Goal: Task Accomplishment & Management: Manage account settings

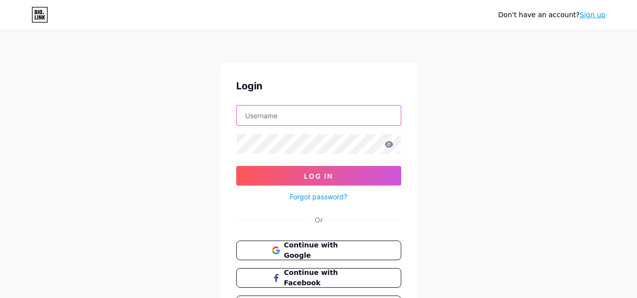
paste input "[EMAIL_ADDRESS][DOMAIN_NAME]"
type input "[EMAIL_ADDRESS][DOMAIN_NAME]"
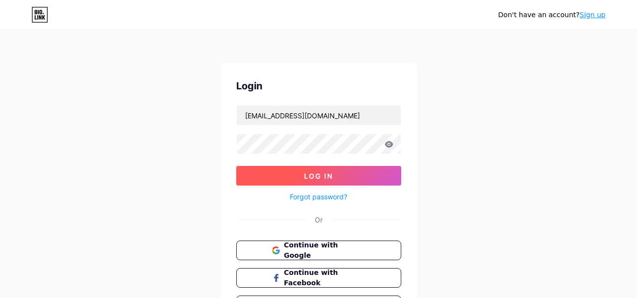
click at [310, 177] on span "Log In" at bounding box center [318, 176] width 29 height 8
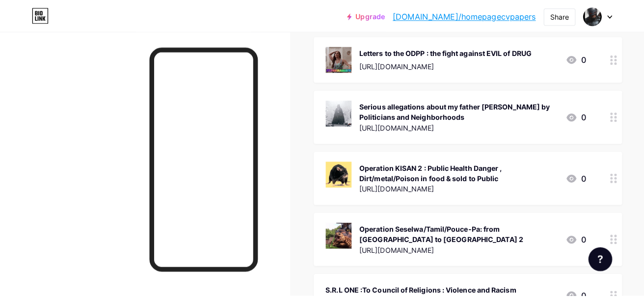
scroll to position [3066, 0]
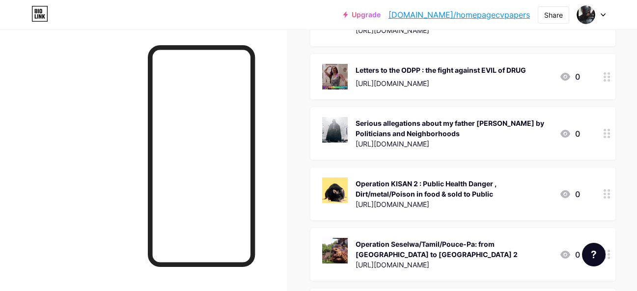
click at [607, 256] on circle at bounding box center [608, 257] width 2 height 2
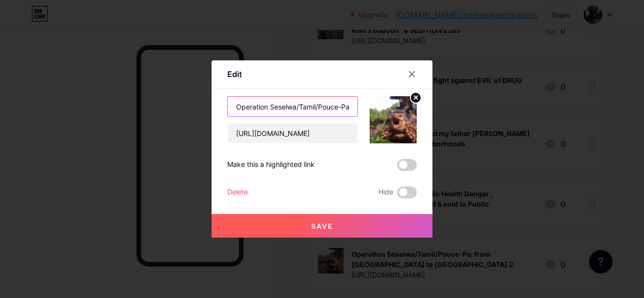
drag, startPoint x: 239, startPoint y: 109, endPoint x: 210, endPoint y: 212, distance: 107.2
click at [347, 113] on input "Operation Seselwa/Tamil/Pouce-Pa: from [GEOGRAPHIC_DATA] to [GEOGRAPHIC_DATA] 2" at bounding box center [293, 107] width 130 height 20
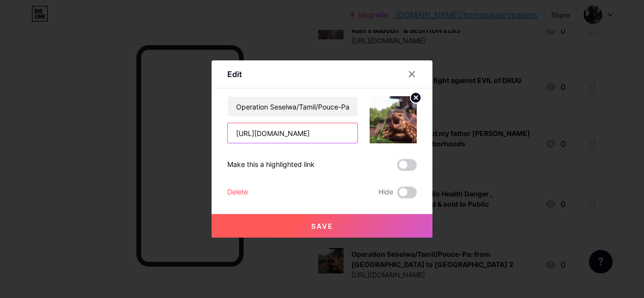
scroll to position [0, 217]
drag, startPoint x: 238, startPoint y: 137, endPoint x: 382, endPoint y: 134, distance: 144.3
click at [382, 134] on div "Operation Seselwa/Tamil/Pouce-Pa: from [GEOGRAPHIC_DATA] to [GEOGRAPHIC_DATA] 2…" at bounding box center [321, 119] width 189 height 47
paste input "[DOMAIN_NAME][URL]"
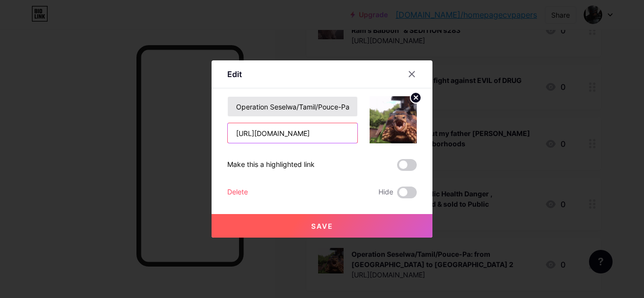
scroll to position [0, 144]
type input "[URL][DOMAIN_NAME]"
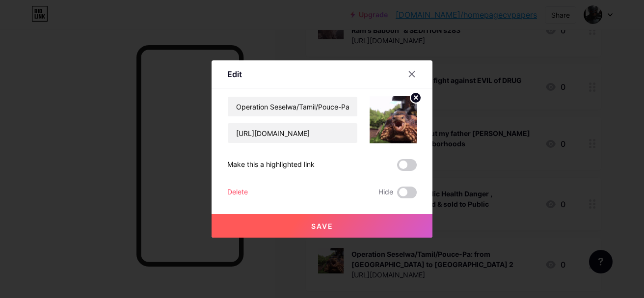
scroll to position [0, 0]
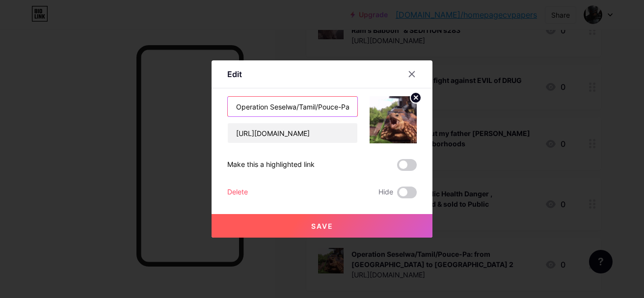
drag, startPoint x: 239, startPoint y: 107, endPoint x: 442, endPoint y: 115, distance: 203.4
click at [442, 115] on div "Edit Content YouTube Play YouTube video without leaving your page. ADD Vimeo Pl…" at bounding box center [322, 149] width 644 height 298
paste input "-kou-de-pwin-[PERSON_NAME]-bis 1893/2025 : Military Leadership DANGER. One wron…"
type input "Operation-kou-de-pwin-[PERSON_NAME]-bis 1893/2025 : Military Leadership DANGER.…"
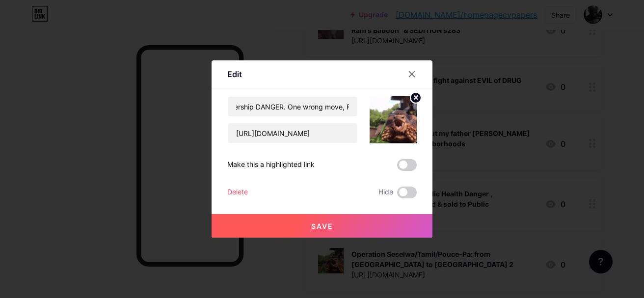
click at [327, 220] on button "Save" at bounding box center [322, 226] width 221 height 24
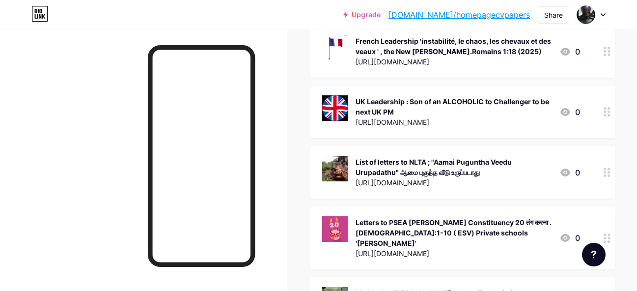
scroll to position [2674, 0]
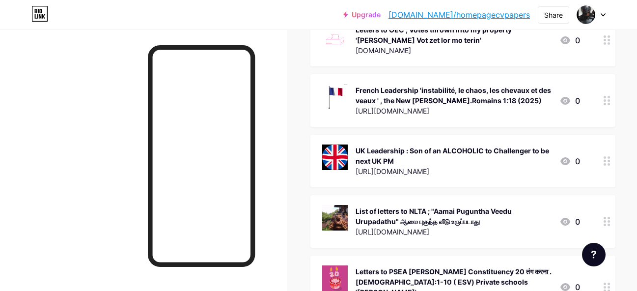
click at [603, 160] on circle at bounding box center [604, 161] width 2 height 2
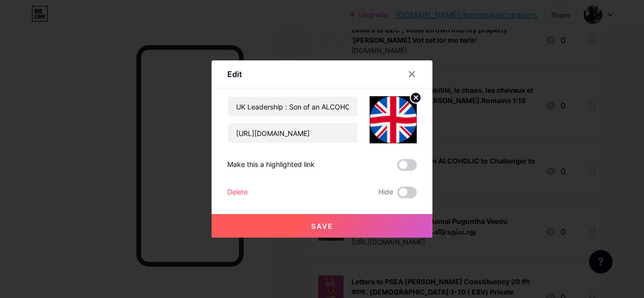
click at [238, 190] on div "Delete" at bounding box center [237, 193] width 21 height 12
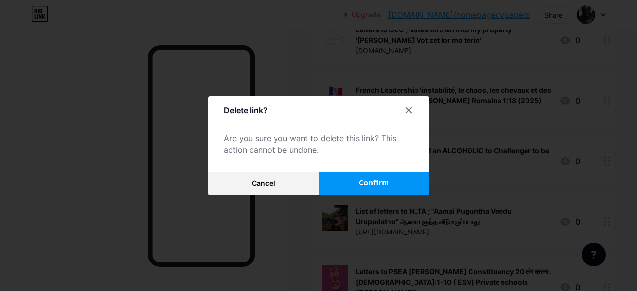
click at [379, 184] on span "Confirm" at bounding box center [373, 183] width 30 height 10
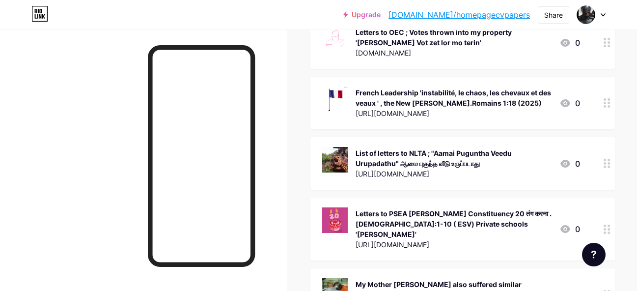
scroll to position [2625, 0]
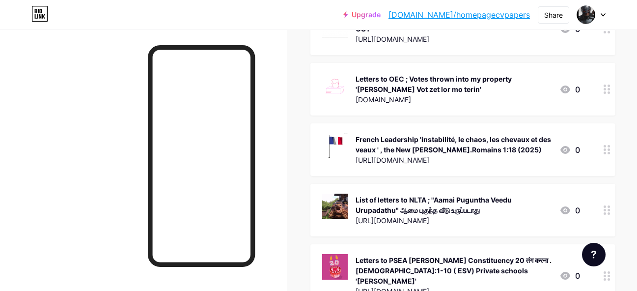
click at [598, 123] on div at bounding box center [606, 149] width 17 height 53
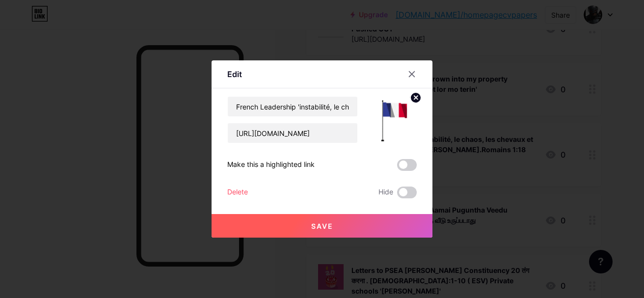
click at [235, 191] on div "Delete" at bounding box center [237, 193] width 21 height 12
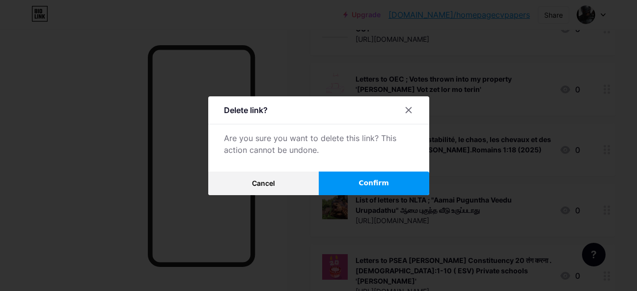
click at [361, 188] on button "Confirm" at bounding box center [374, 183] width 110 height 24
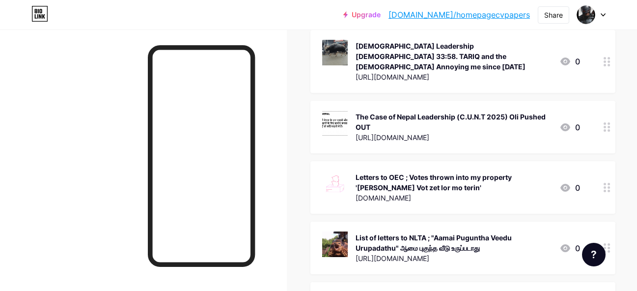
scroll to position [2477, 0]
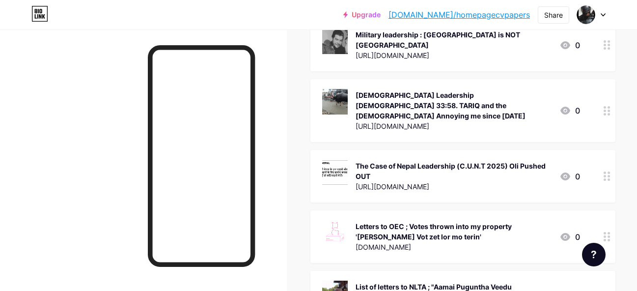
click at [603, 175] on circle at bounding box center [604, 176] width 2 height 2
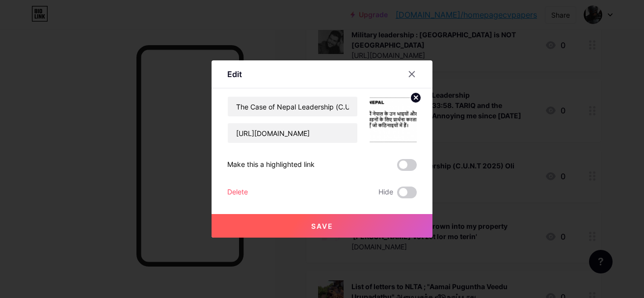
click at [238, 192] on div "Delete" at bounding box center [237, 193] width 21 height 12
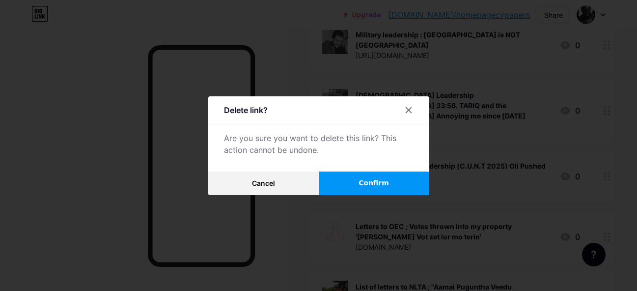
click at [370, 183] on span "Confirm" at bounding box center [373, 183] width 30 height 10
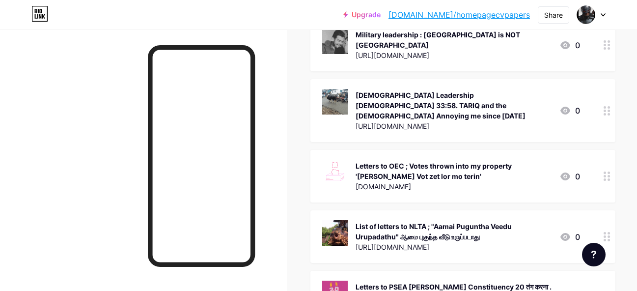
scroll to position [2428, 0]
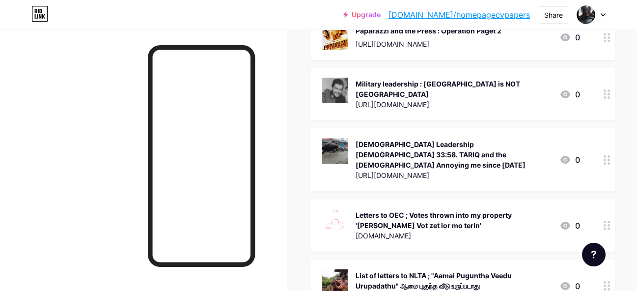
click at [603, 162] on circle at bounding box center [604, 163] width 2 height 2
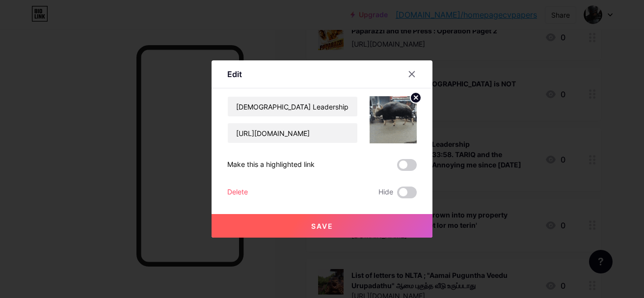
click at [237, 192] on div "Delete" at bounding box center [237, 193] width 21 height 12
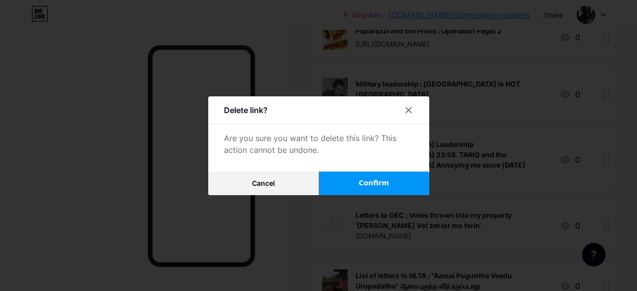
click at [382, 184] on span "Confirm" at bounding box center [373, 183] width 30 height 10
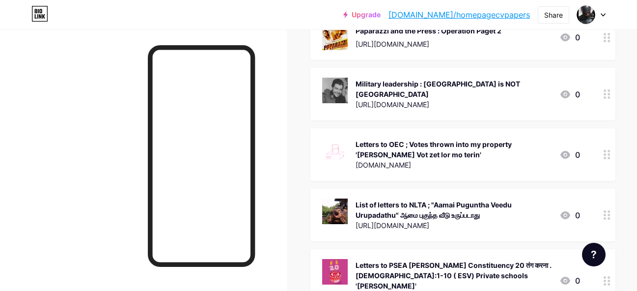
scroll to position [2379, 0]
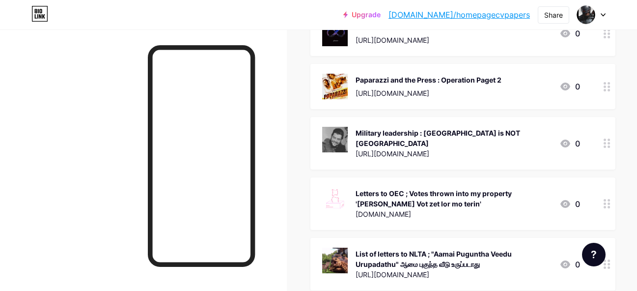
click at [603, 138] on icon at bounding box center [606, 142] width 7 height 9
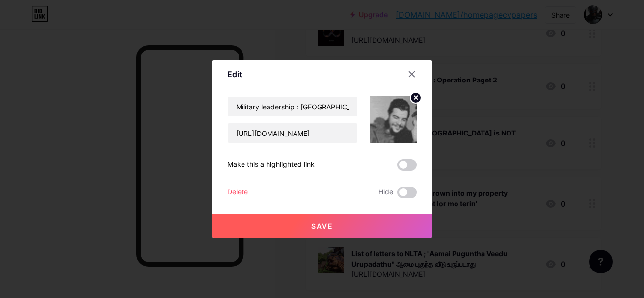
click at [236, 191] on div "Delete" at bounding box center [237, 193] width 21 height 12
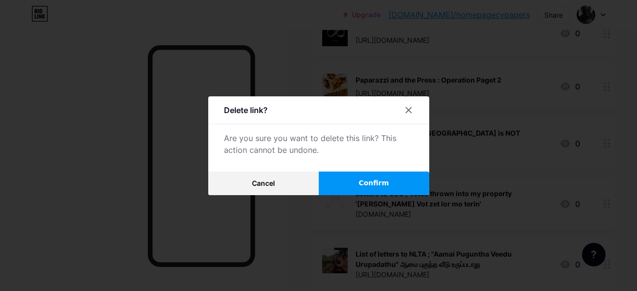
click at [367, 188] on span "Confirm" at bounding box center [373, 183] width 30 height 10
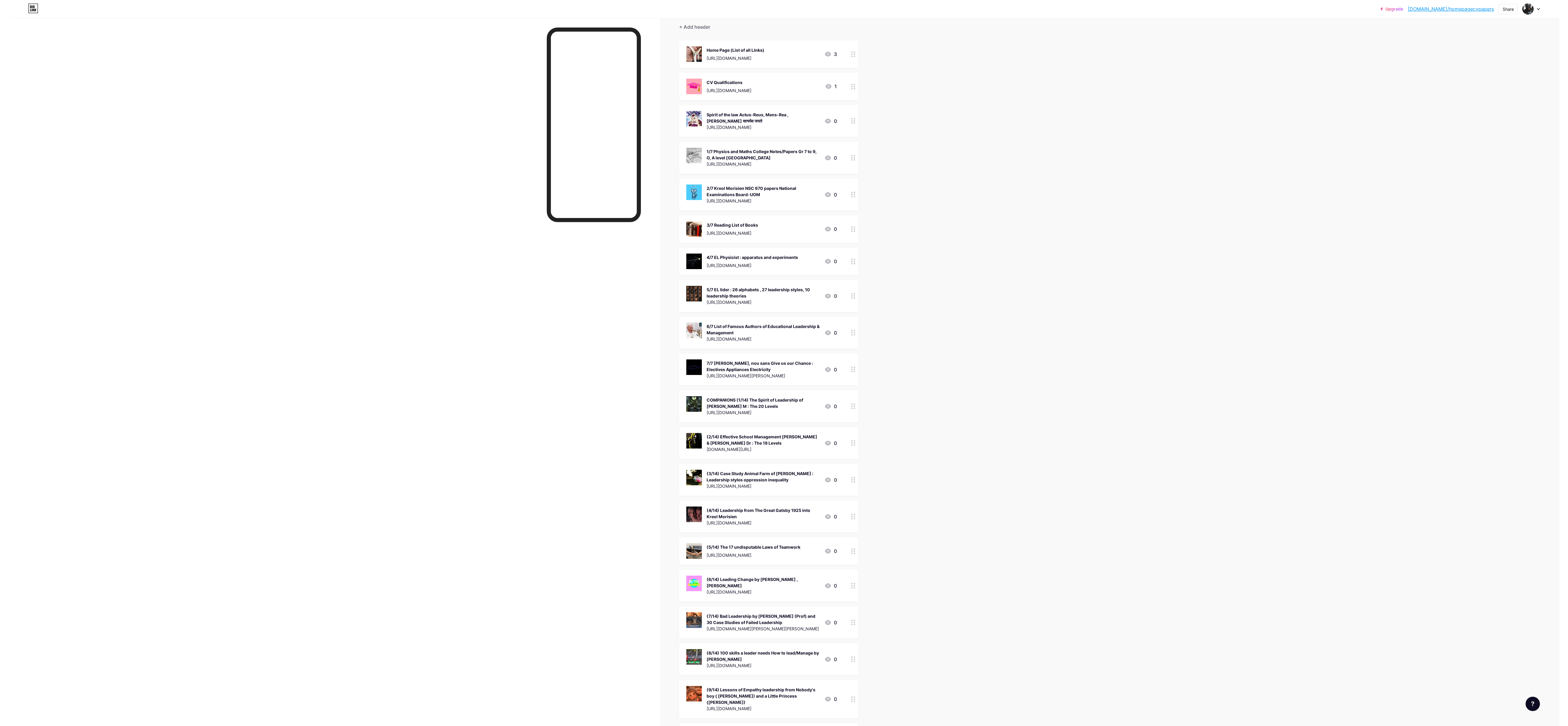
scroll to position [0, 0]
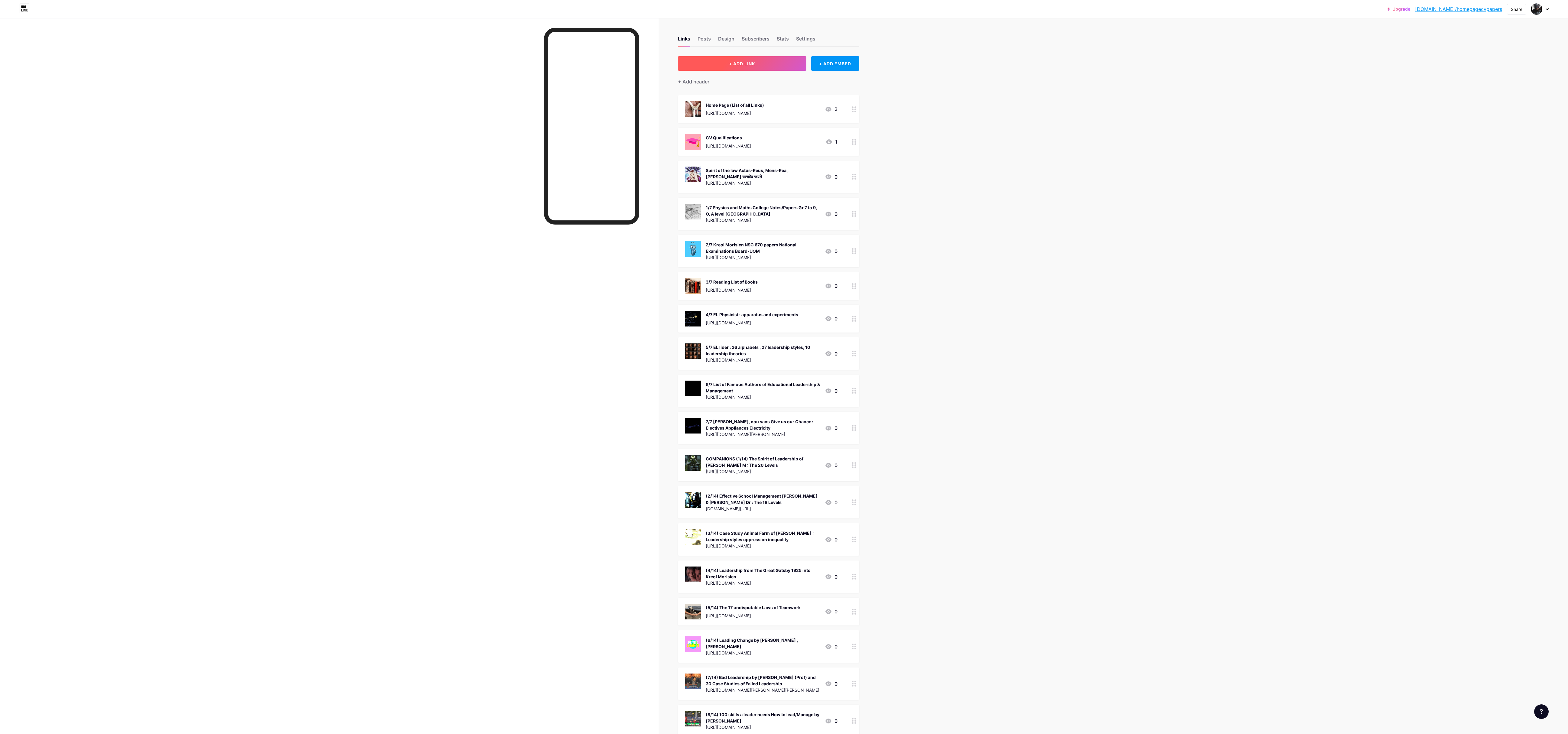
click at [392, 62] on button "+ ADD LINK" at bounding box center [742, 63] width 129 height 15
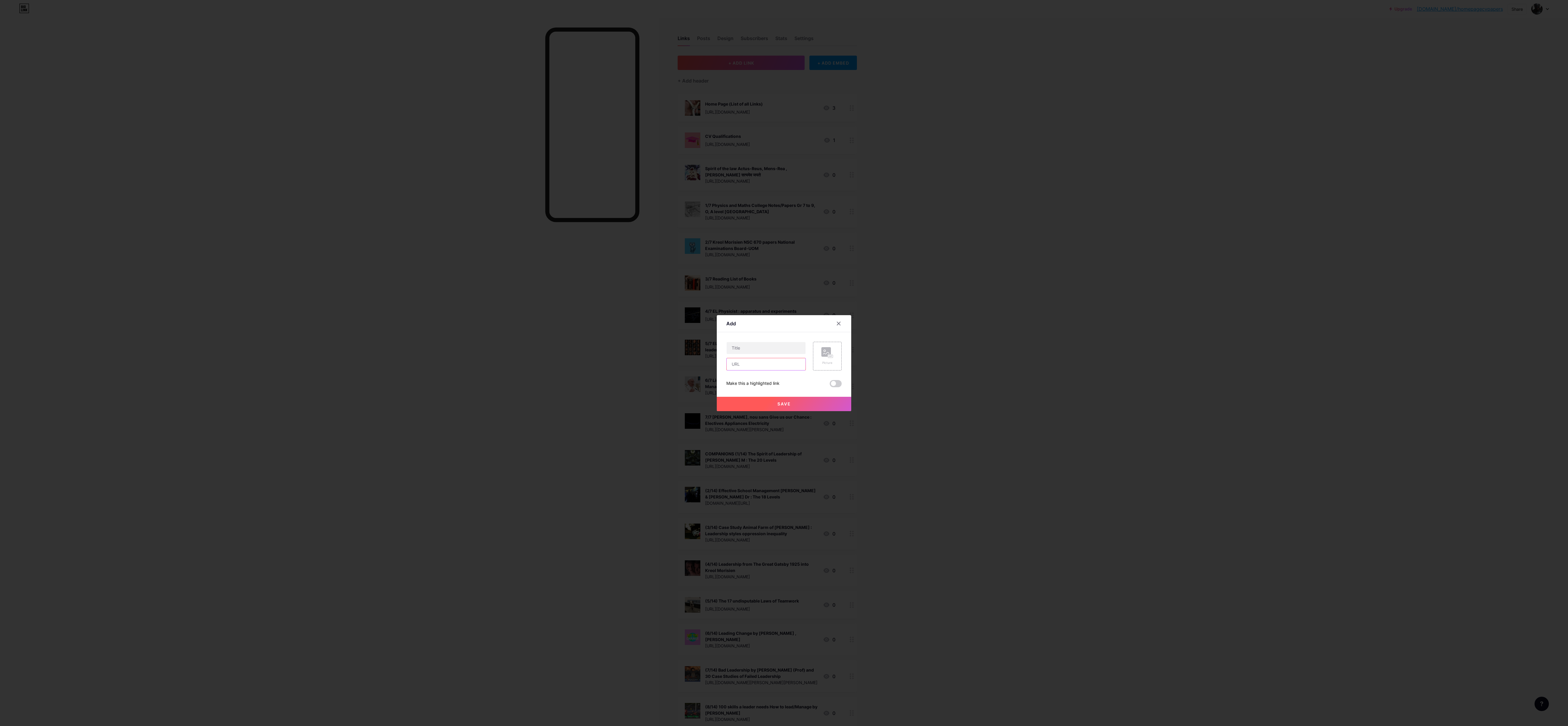
click at [387, 181] on input "text" at bounding box center [766, 364] width 79 height 12
paste input "[URL][DOMAIN_NAME][DOMAIN_NAME][PERSON_NAME]"
type input "[URL][DOMAIN_NAME][DOMAIN_NAME][PERSON_NAME]"
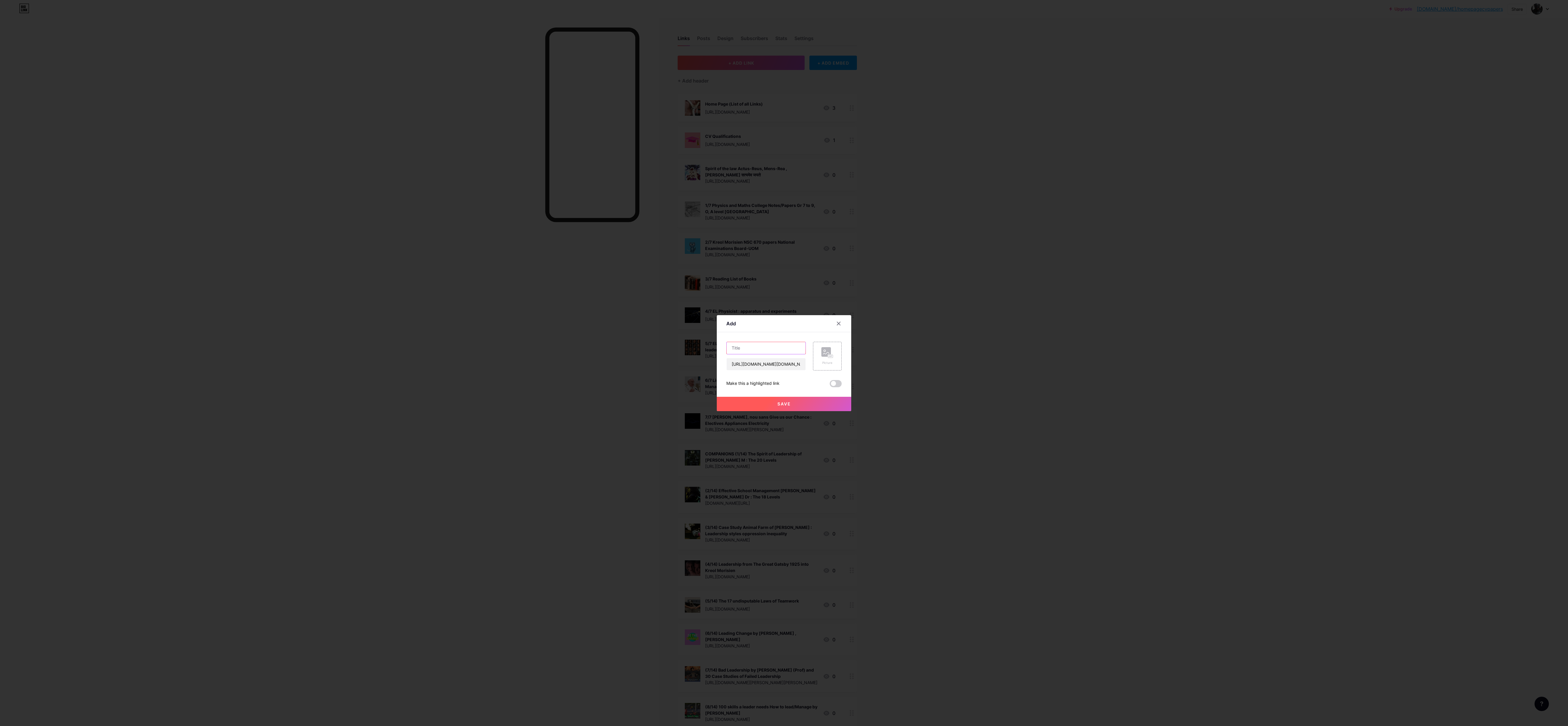
click at [387, 181] on input "text" at bounding box center [766, 348] width 79 height 12
paste input "Fan & Supporter of HRH Prince [PERSON_NAME] 1 [PERSON_NAME] 16:7"
type input "Fan & Supporter of HRH Prince [PERSON_NAME] 1 [PERSON_NAME] 16:7"
click at [387, 181] on span "Save" at bounding box center [784, 404] width 13 height 5
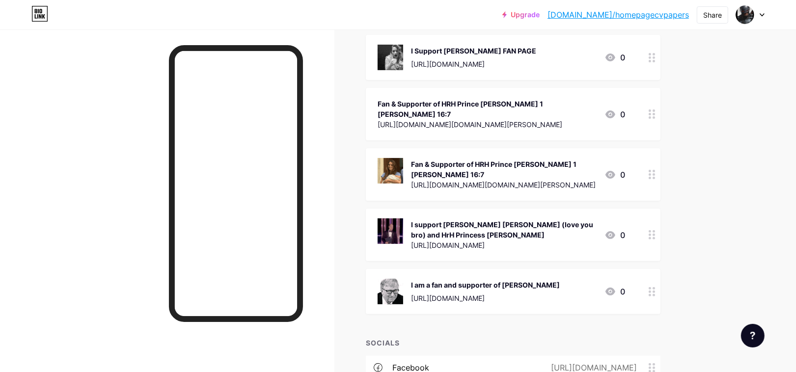
scroll to position [3288, 0]
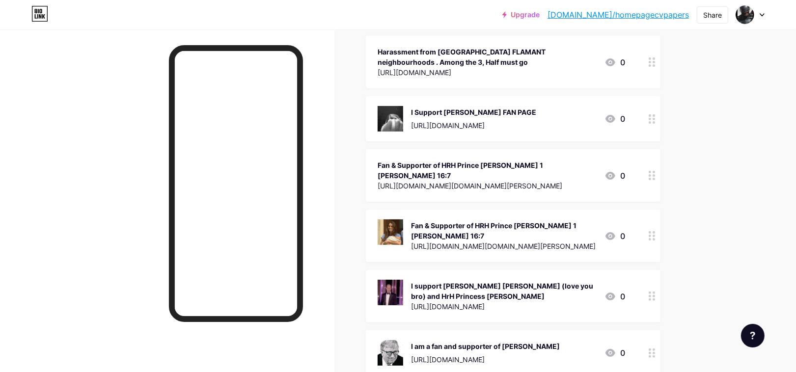
click at [636, 174] on circle at bounding box center [653, 175] width 2 height 2
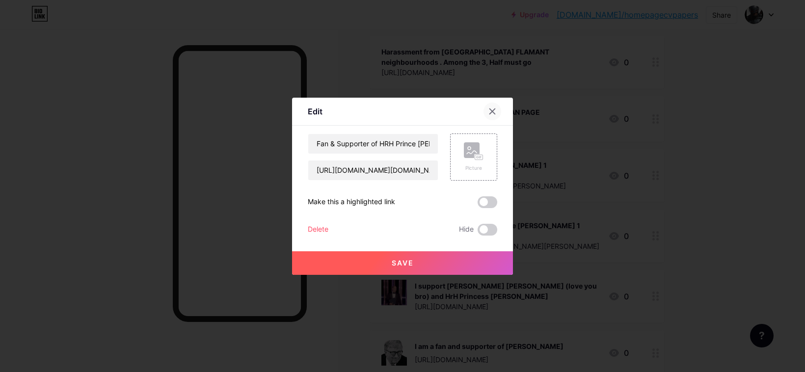
click at [492, 108] on icon at bounding box center [492, 111] width 8 height 8
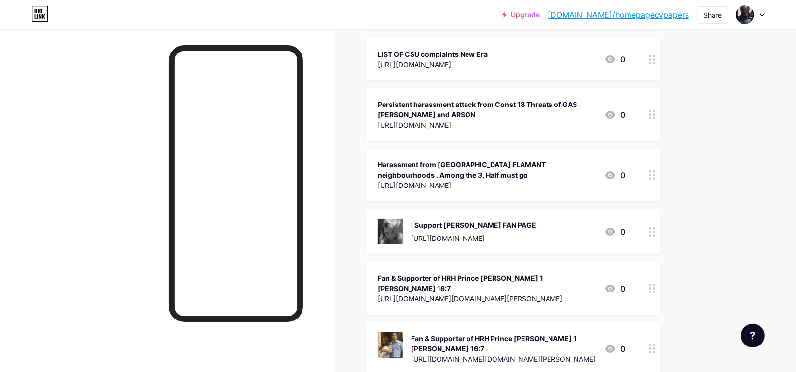
scroll to position [3189, 0]
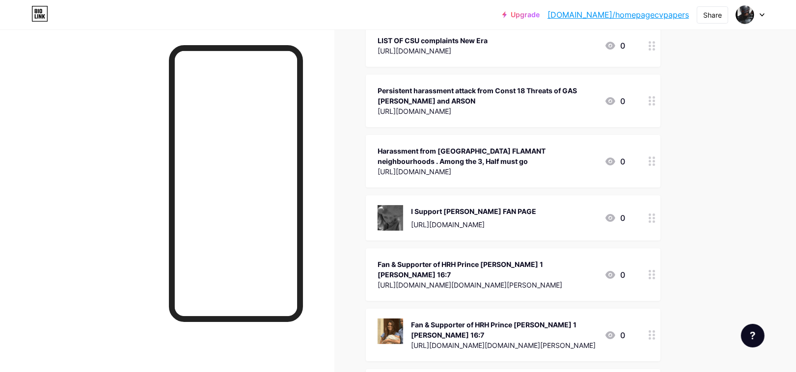
click at [529, 259] on div "Fan & Supporter of HRH Prince [PERSON_NAME] 1 [PERSON_NAME] 16:7" at bounding box center [486, 269] width 219 height 21
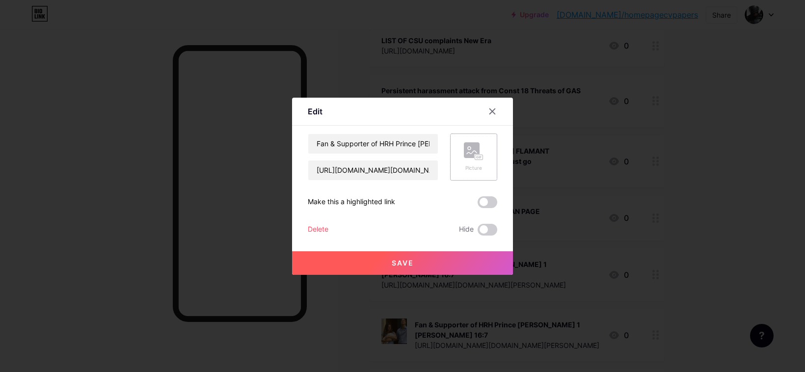
click at [476, 146] on rect at bounding box center [472, 150] width 16 height 16
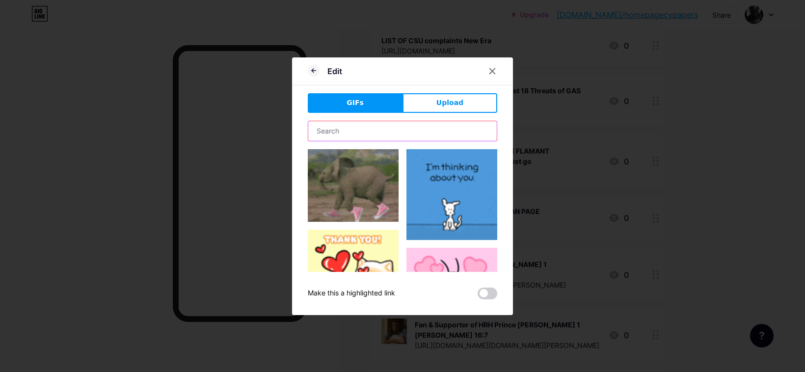
click at [402, 132] on input "text" at bounding box center [402, 131] width 188 height 20
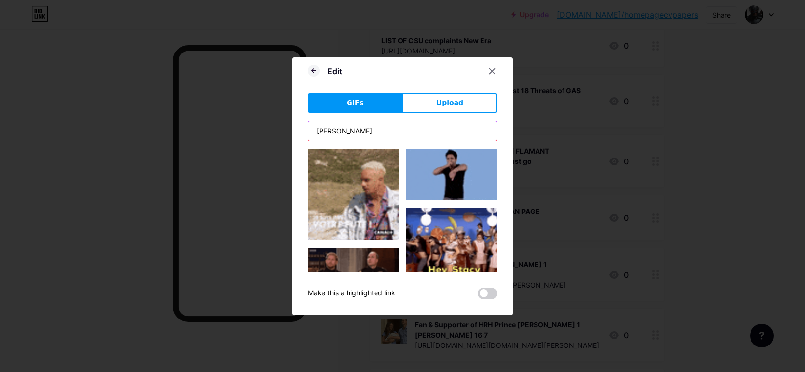
type input "[PERSON_NAME]"
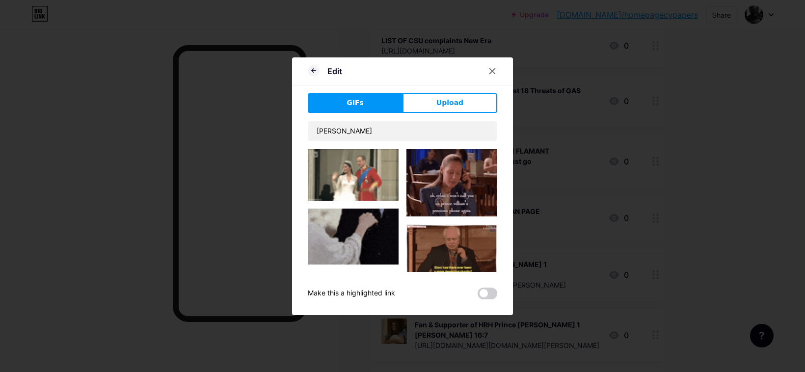
click at [365, 166] on img at bounding box center [353, 175] width 91 height 52
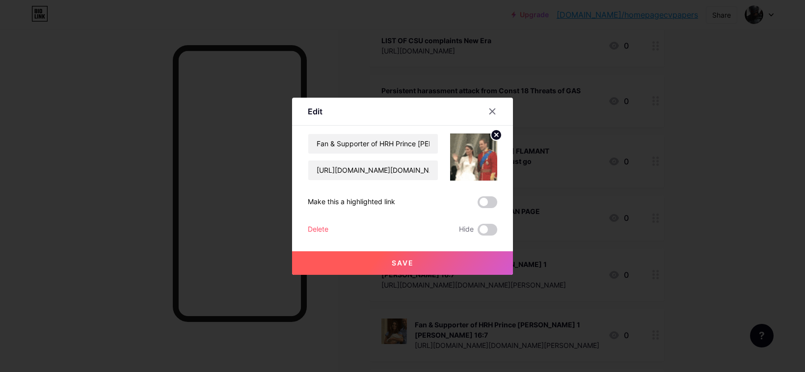
click at [407, 259] on span "Save" at bounding box center [403, 263] width 22 height 8
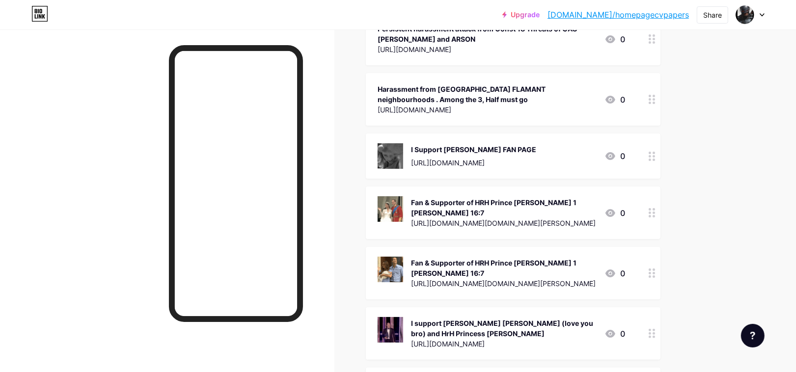
scroll to position [3373, 0]
